Goal: Transaction & Acquisition: Purchase product/service

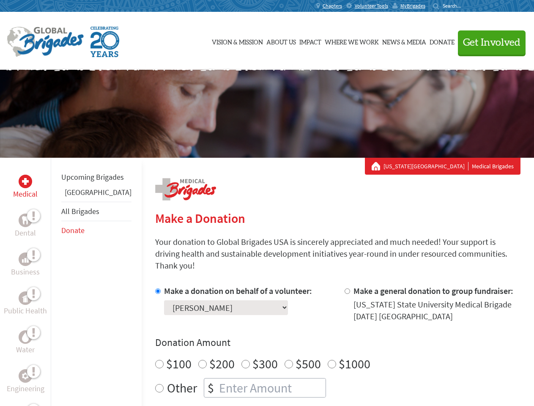
click at [467, 6] on div "Search for:" at bounding box center [450, 6] width 34 height 7
click at [488, 42] on span "Get Involved" at bounding box center [492, 43] width 58 height 10
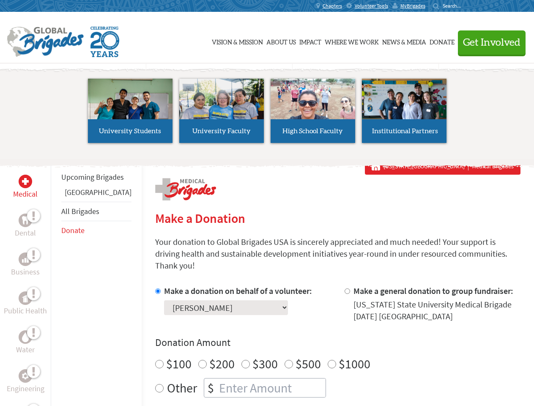
click at [267, 114] on li "High School Faculty" at bounding box center [312, 111] width 91 height 78
click at [56, 282] on div "Upcoming Brigades Guatemala All Brigades Donate" at bounding box center [96, 361] width 91 height 406
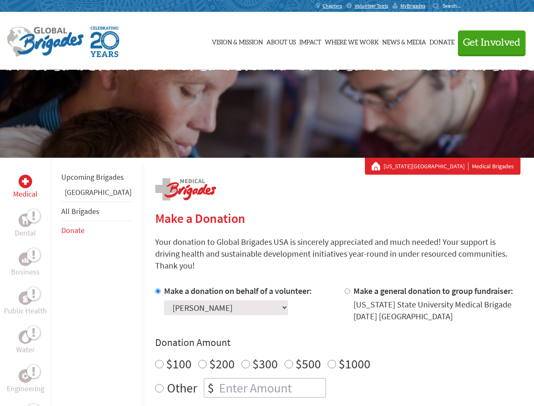
click at [323, 340] on div "Donation Amount $100 $200 $300 $500 $1000 Other $" at bounding box center [337, 367] width 365 height 62
click at [155, 288] on input "Make a donation on behalf of a volunteer:" at bounding box center [157, 290] width 5 height 5
click at [345, 288] on input "Make a general donation to group fundraiser:" at bounding box center [347, 290] width 5 height 5
radio input "true"
